Goal: Find specific page/section: Locate a particular part of the current website

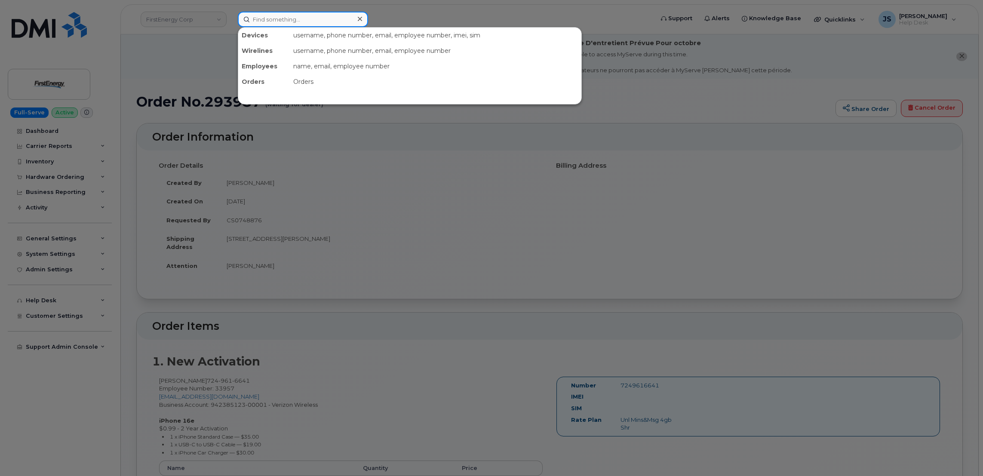
paste input "302197"
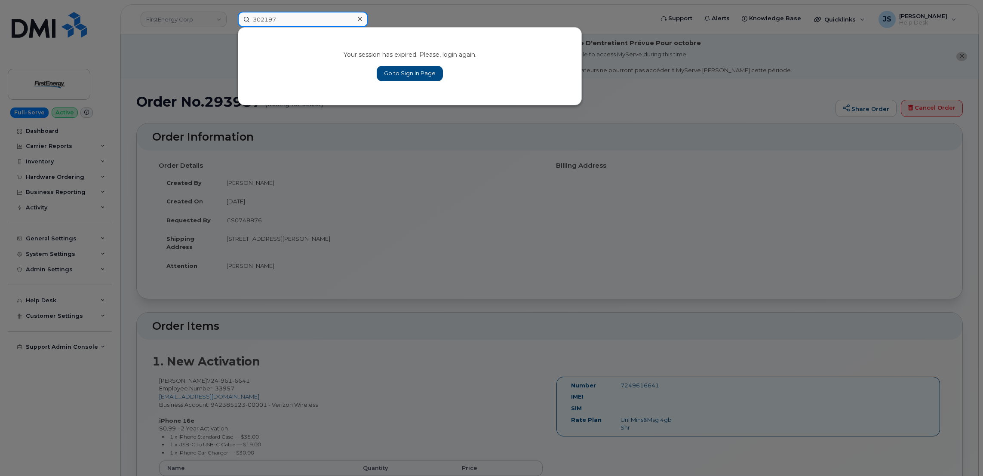
type input "302197"
click at [407, 82] on div "Your session has expired. Please, login again. Go to Sign In Page" at bounding box center [409, 66] width 343 height 77
click at [407, 77] on link "Go to Sign In Page" at bounding box center [410, 73] width 66 height 15
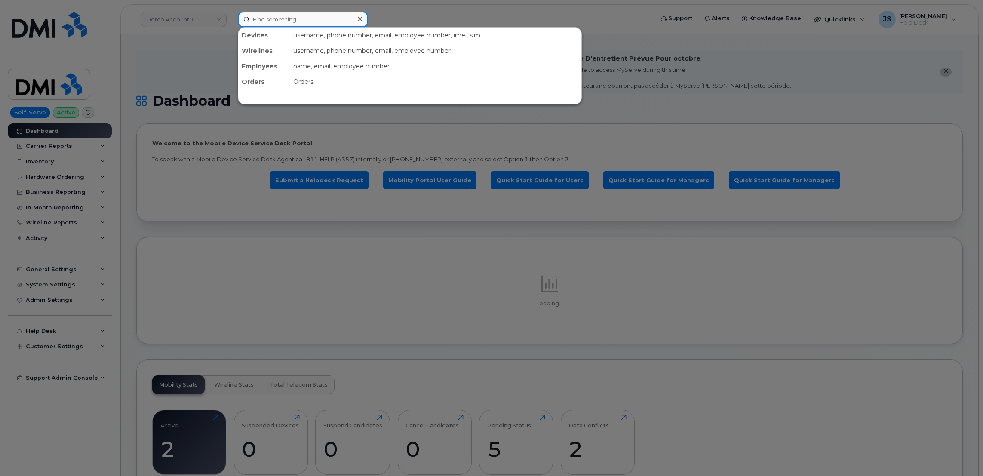
paste input "302197"
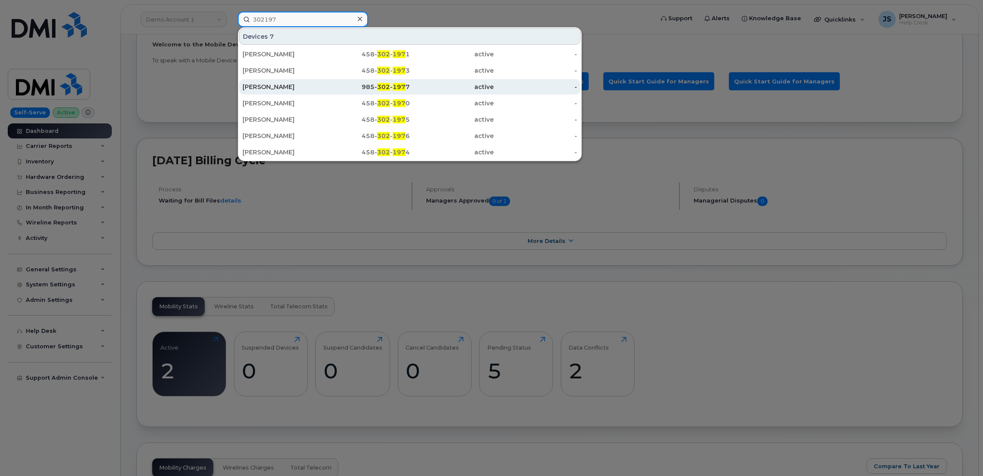
scroll to position [129, 0]
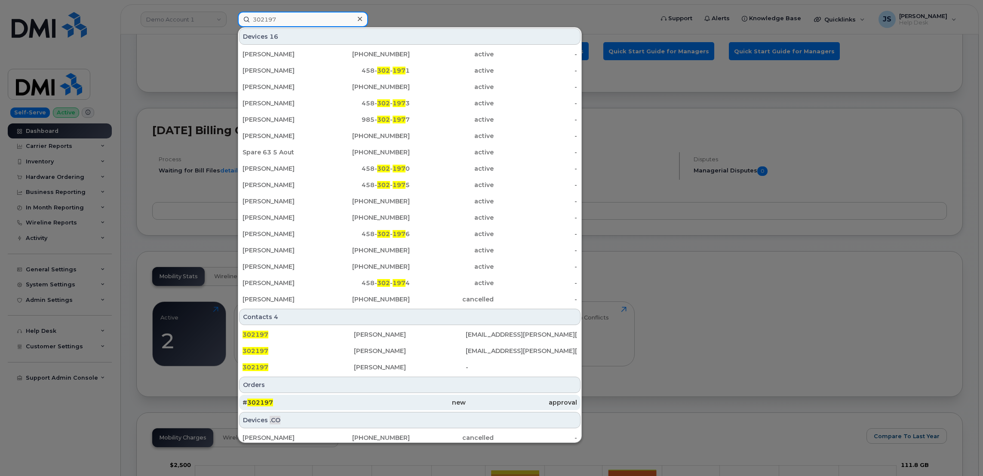
type input "302197"
click at [365, 401] on div "new" at bounding box center [409, 402] width 111 height 9
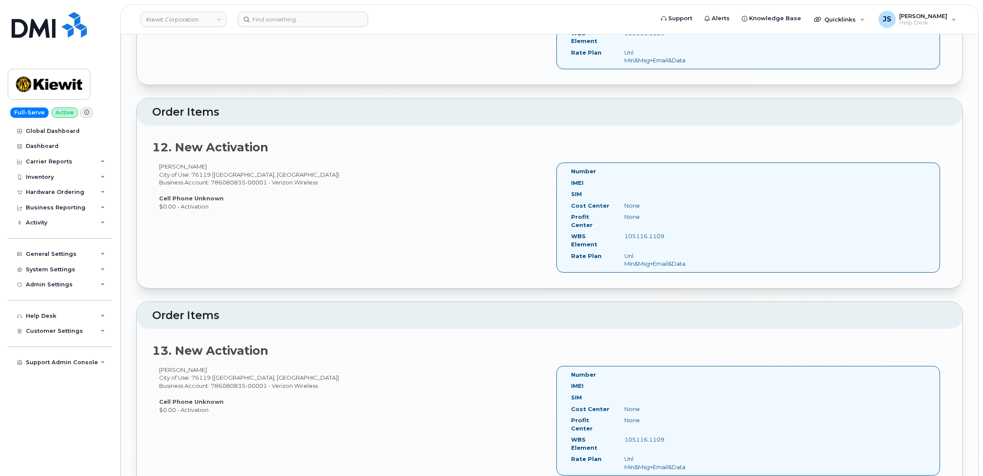
scroll to position [2065, 0]
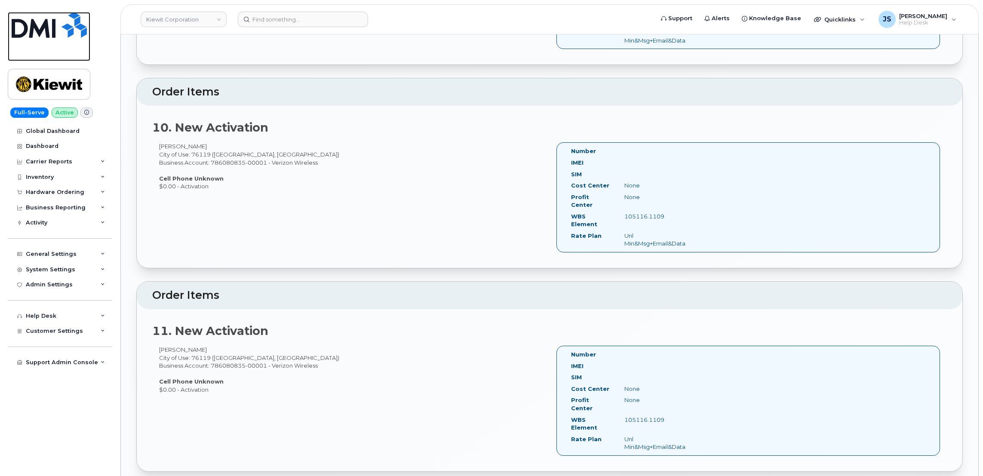
click at [54, 34] on img at bounding box center [49, 25] width 75 height 26
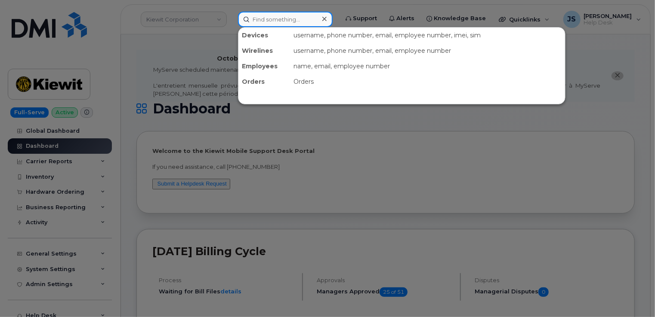
paste input "8703103519"
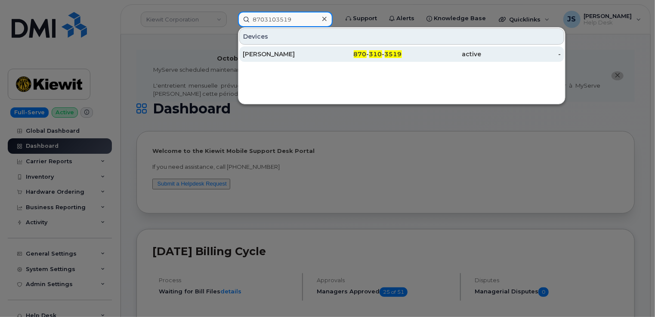
type input "8703103519"
click at [274, 56] on div "SONJA GORMAN" at bounding box center [283, 54] width 80 height 9
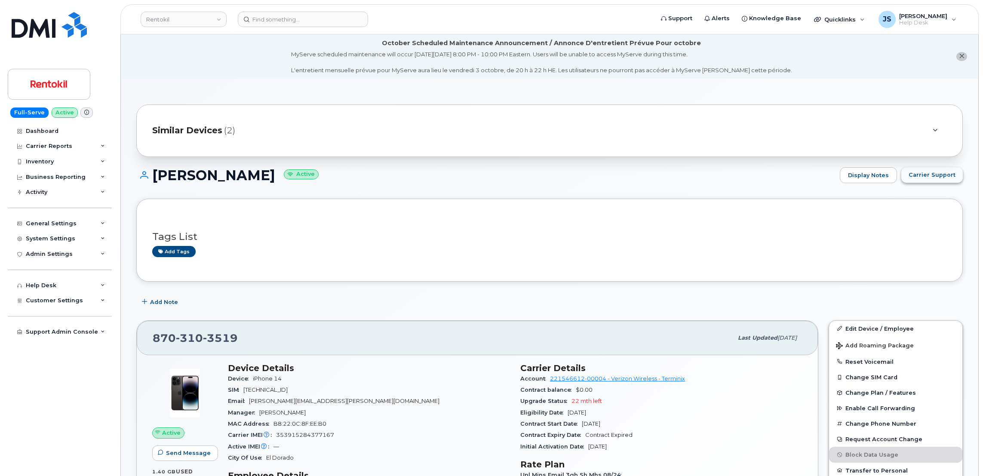
click at [937, 171] on span "Carrier Support" at bounding box center [932, 175] width 47 height 8
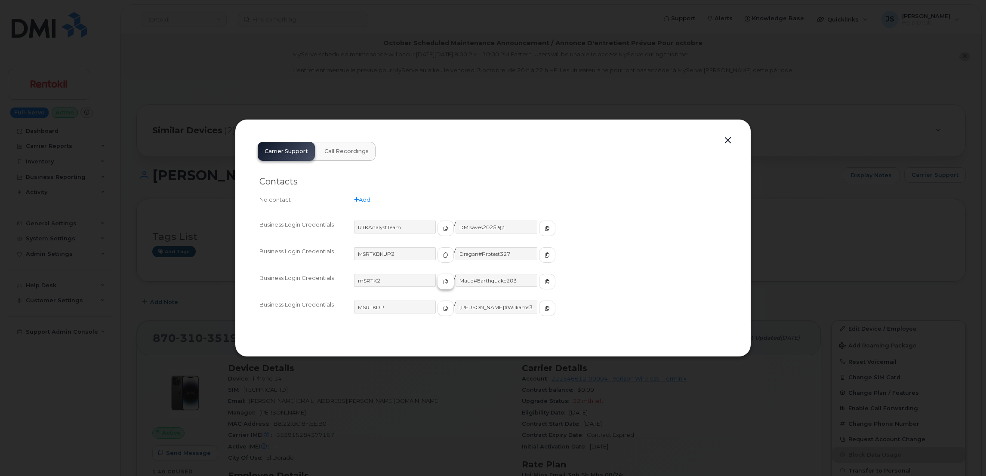
click at [443, 279] on icon "button" at bounding box center [445, 281] width 5 height 5
click at [543, 285] on span "button" at bounding box center [547, 282] width 8 height 8
click at [447, 79] on div at bounding box center [493, 238] width 986 height 476
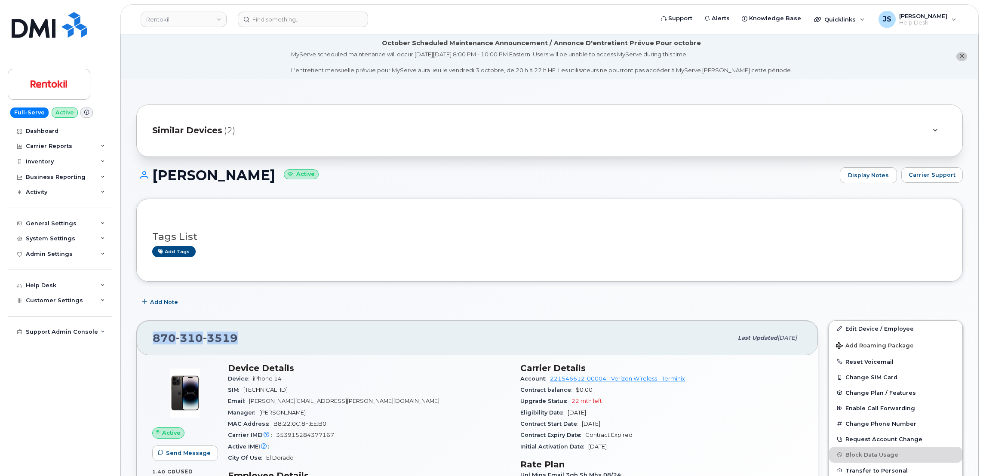
drag, startPoint x: 234, startPoint y: 338, endPoint x: 154, endPoint y: 336, distance: 80.0
click at [154, 336] on span "[PHONE_NUMBER]" at bounding box center [195, 338] width 85 height 13
copy span "[PHONE_NUMBER]"
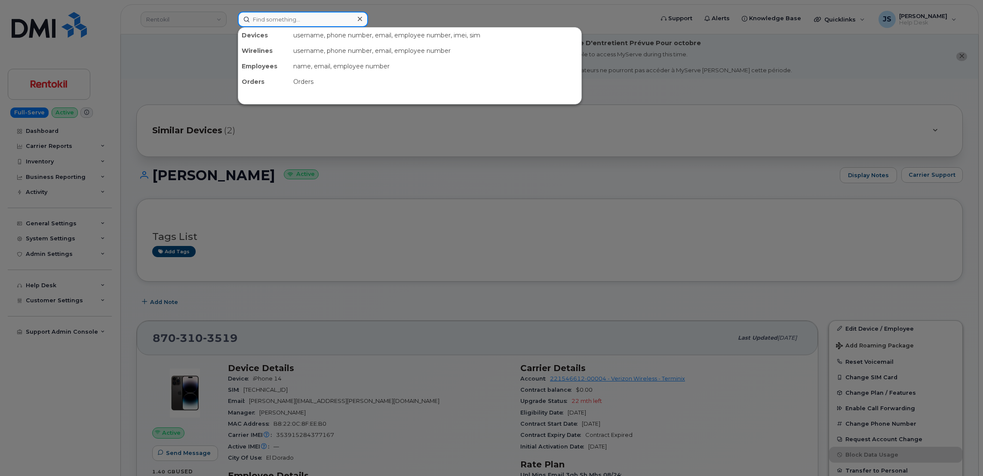
paste input "[PHONE_NUMBER]"
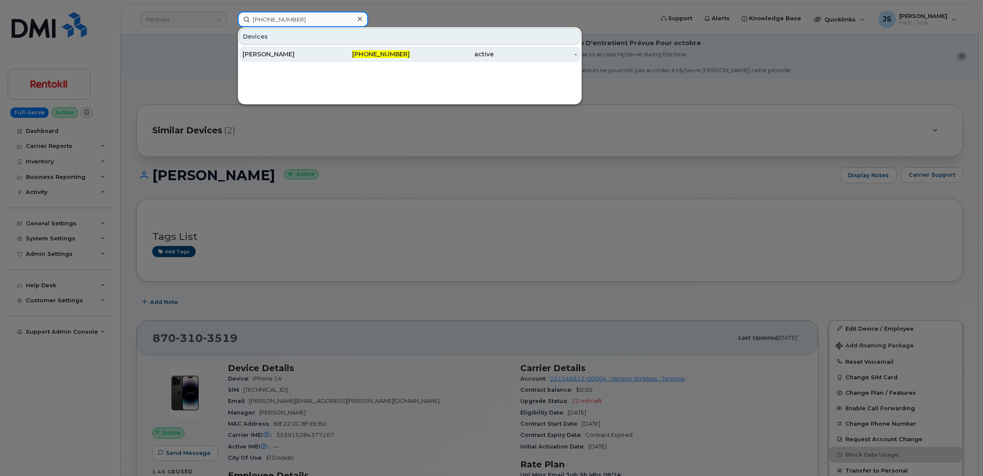
type input "[PHONE_NUMBER]"
click at [296, 52] on div "[PERSON_NAME]" at bounding box center [285, 54] width 84 height 9
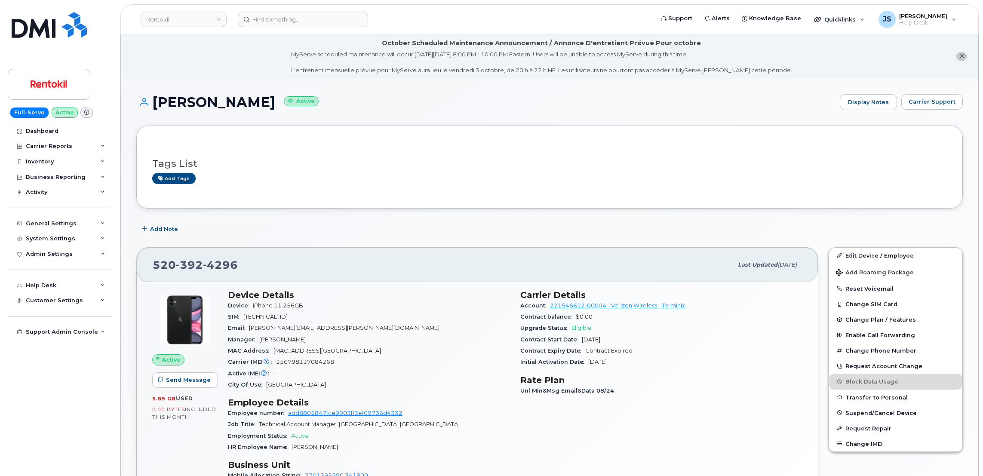
drag, startPoint x: 0, startPoint y: 0, endPoint x: 203, endPoint y: 56, distance: 210.7
click at [203, 56] on li "October Scheduled Maintenance Announcement / Annonce D'entretient Prévue Pour o…" at bounding box center [550, 56] width 858 height 44
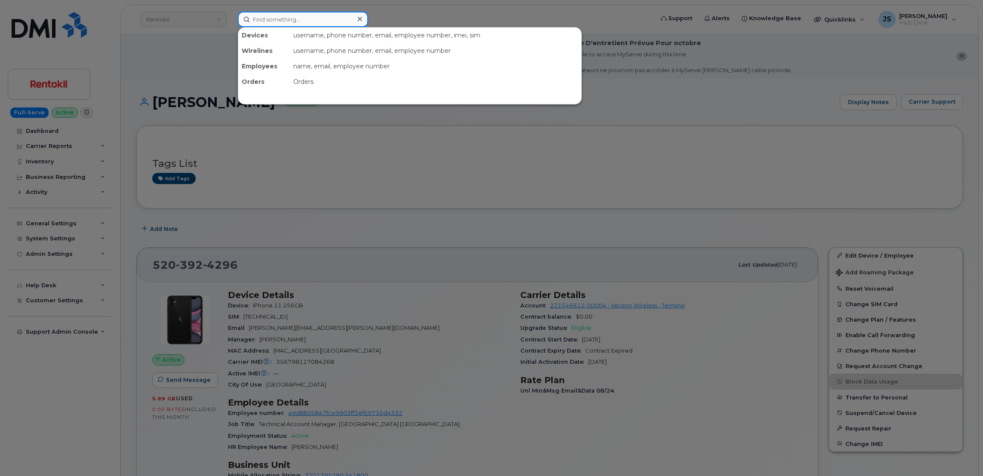
paste input "7605330596"
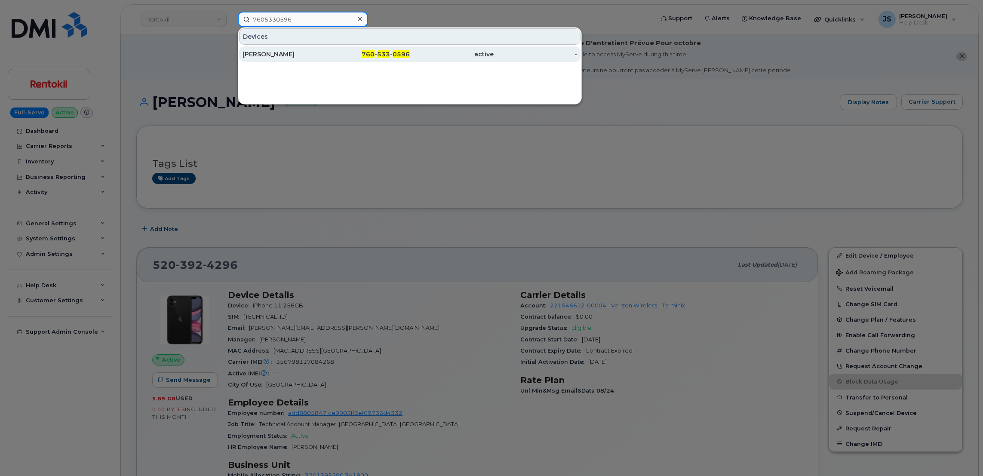
type input "7605330596"
click at [277, 56] on div "MANUEL FRANCO" at bounding box center [285, 54] width 84 height 9
